Goal: Book appointment/travel/reservation

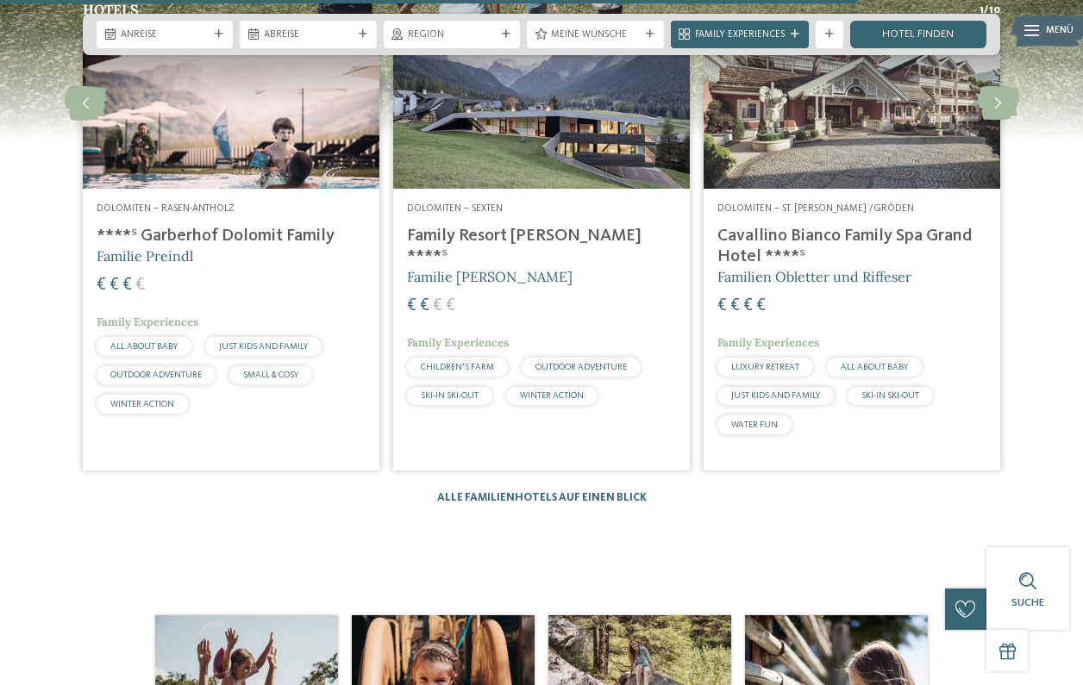
scroll to position [2144, 0]
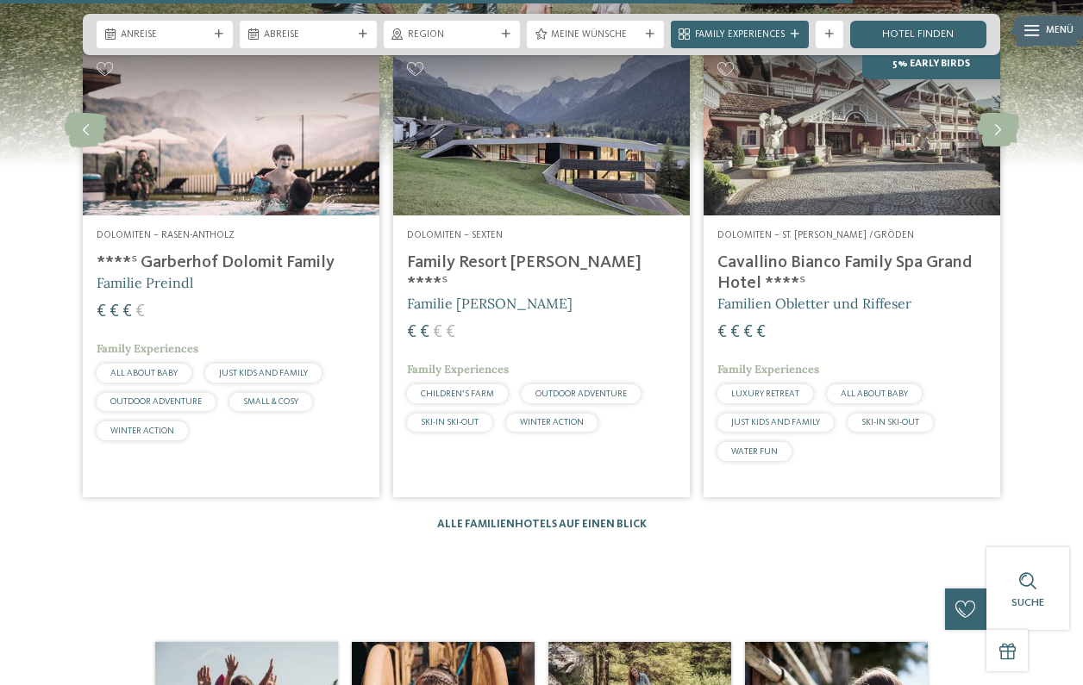
click at [268, 253] on h4 "****ˢ Garberhof Dolomit Family" at bounding box center [231, 263] width 269 height 21
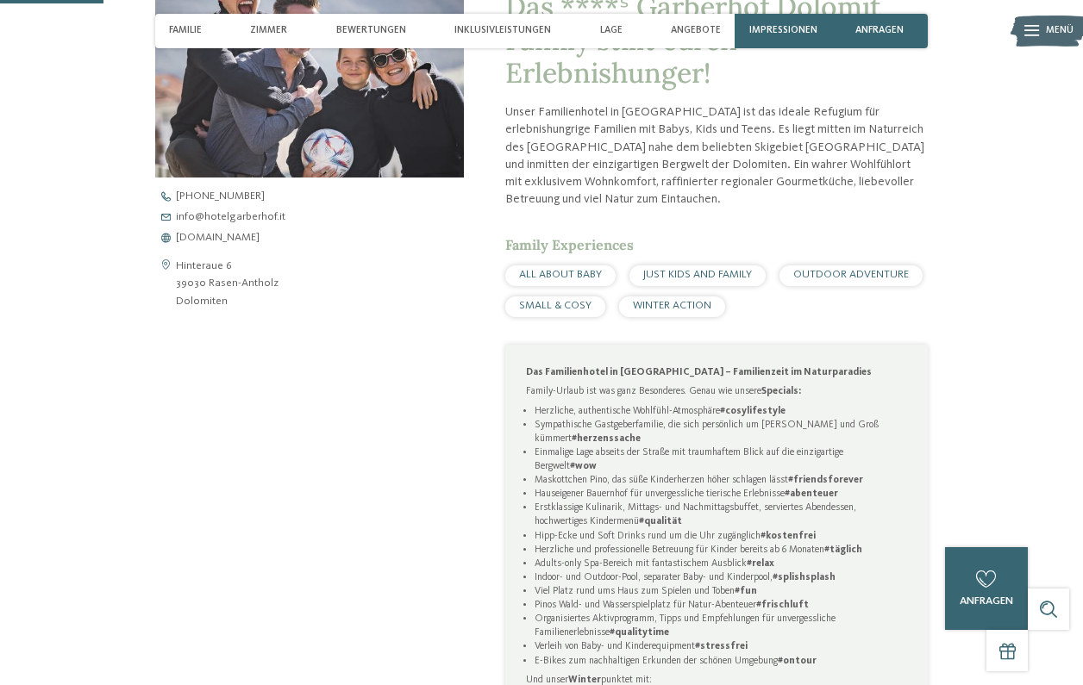
scroll to position [542, 0]
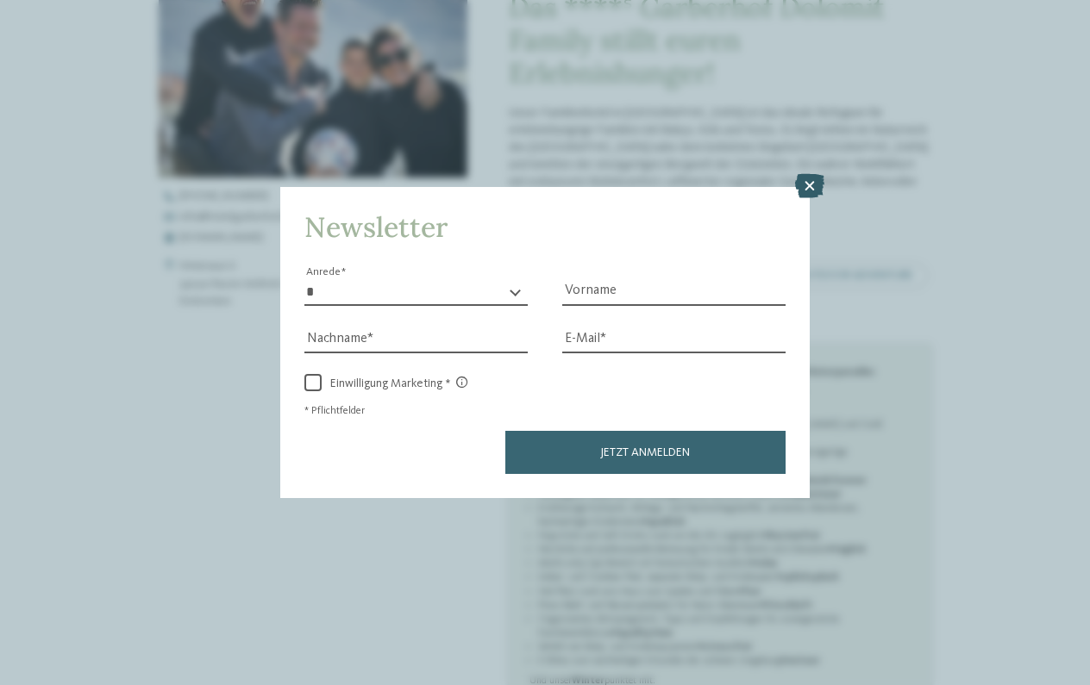
click at [809, 174] on icon at bounding box center [809, 186] width 29 height 24
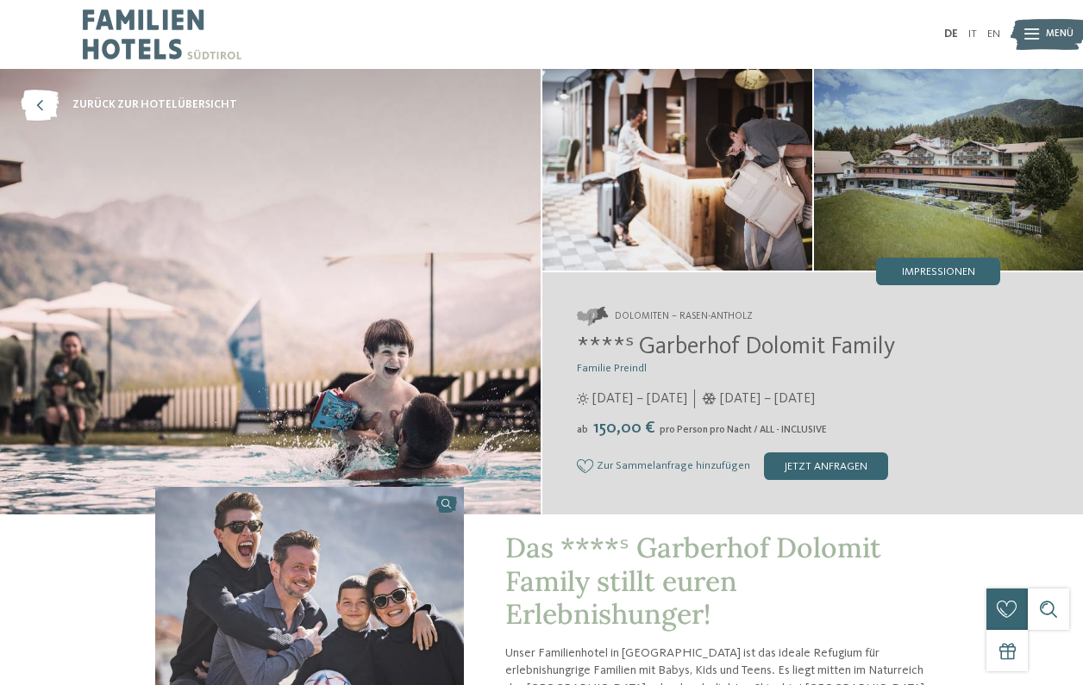
scroll to position [0, 0]
click at [41, 106] on icon at bounding box center [40, 105] width 38 height 31
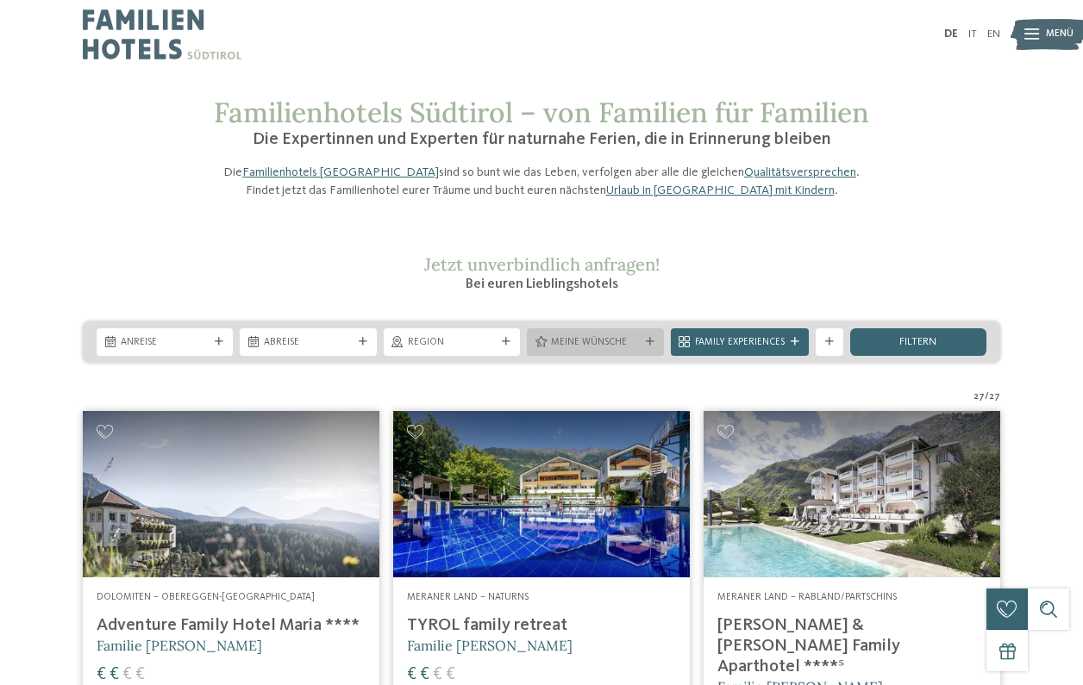
click at [650, 347] on icon at bounding box center [650, 342] width 9 height 9
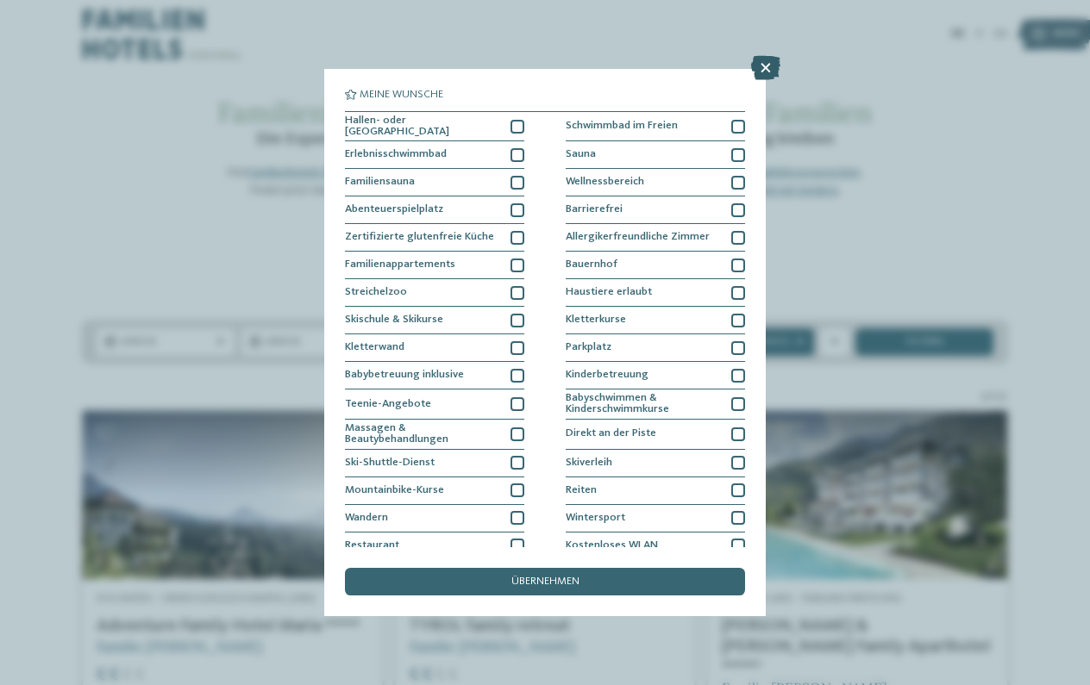
click at [765, 64] on icon at bounding box center [765, 68] width 29 height 24
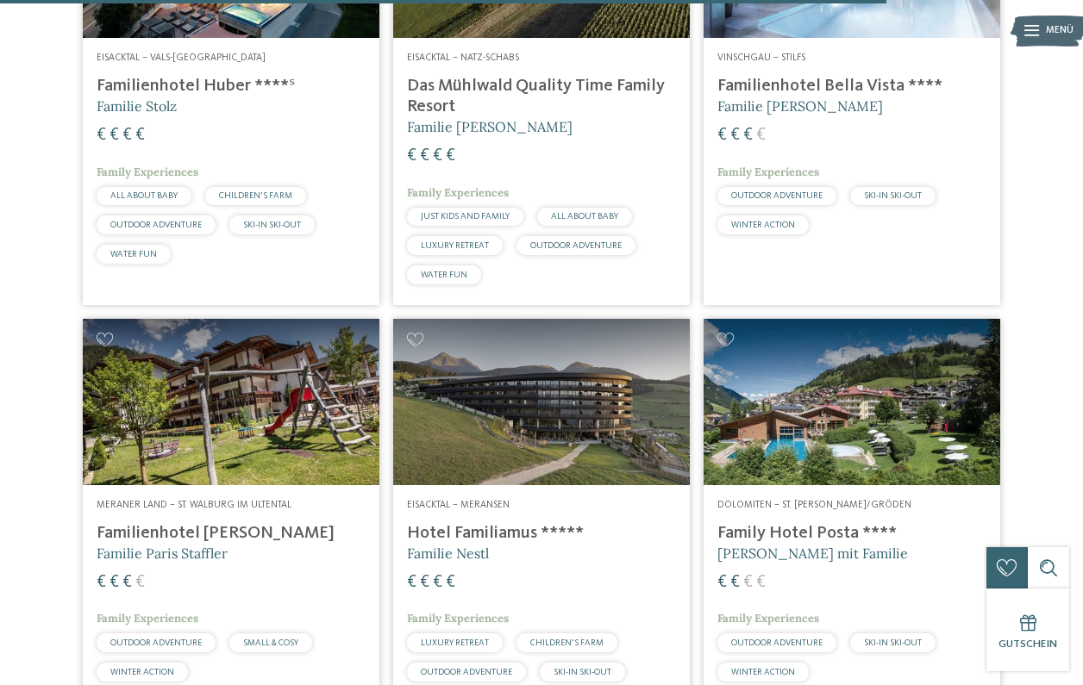
scroll to position [3582, 0]
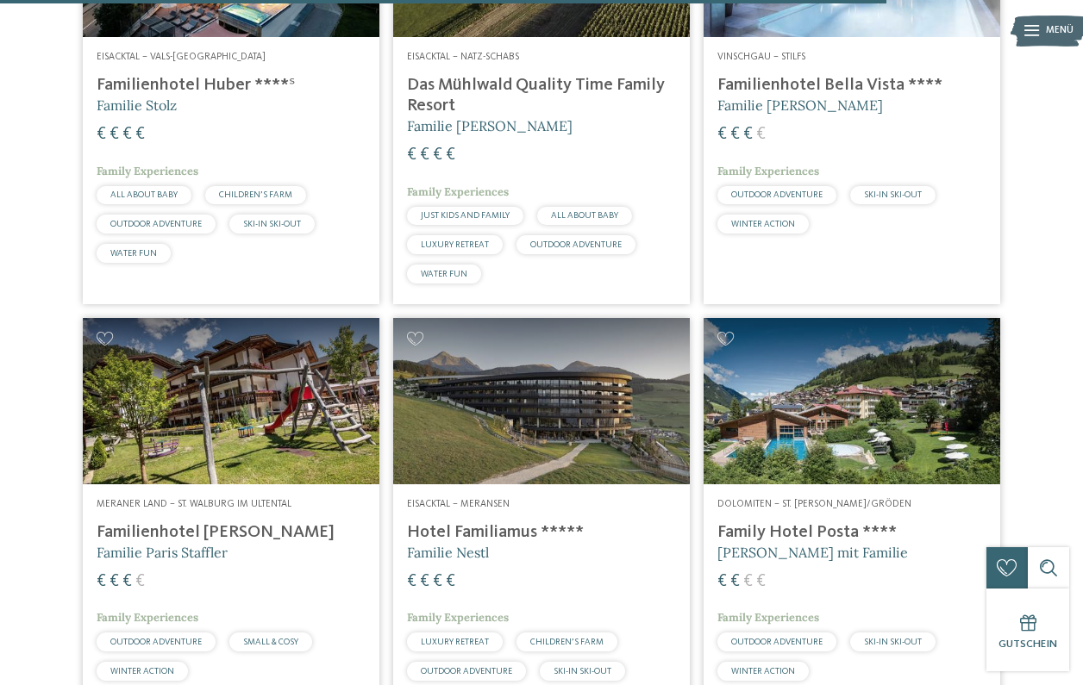
click at [271, 413] on img at bounding box center [231, 401] width 297 height 166
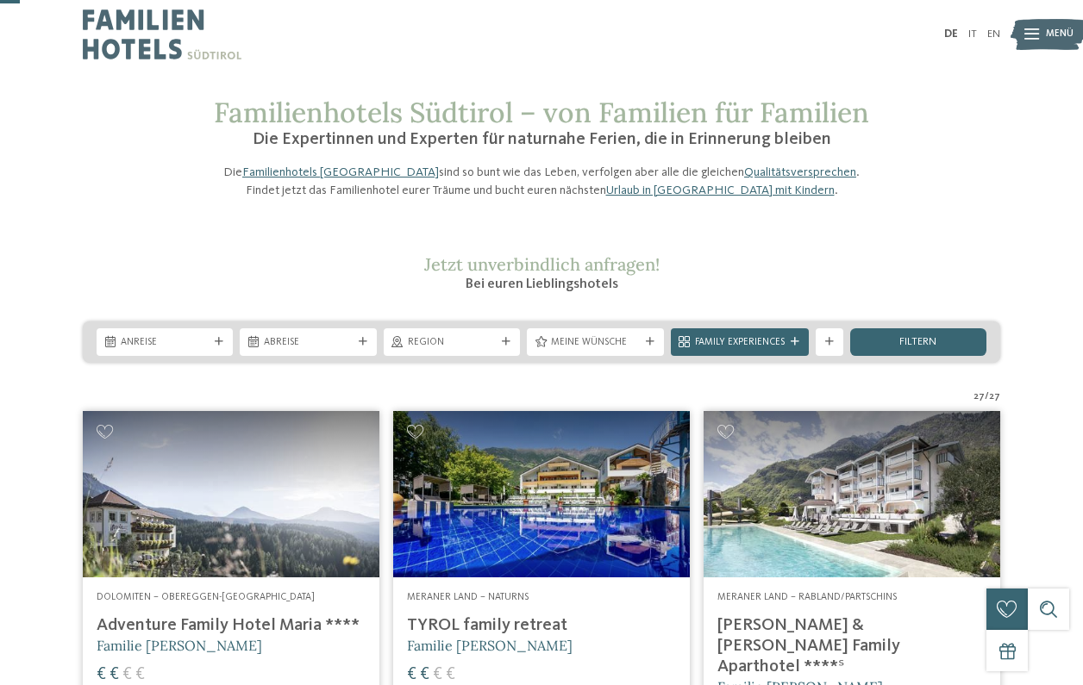
scroll to position [0, 0]
